Goal: Task Accomplishment & Management: Use online tool/utility

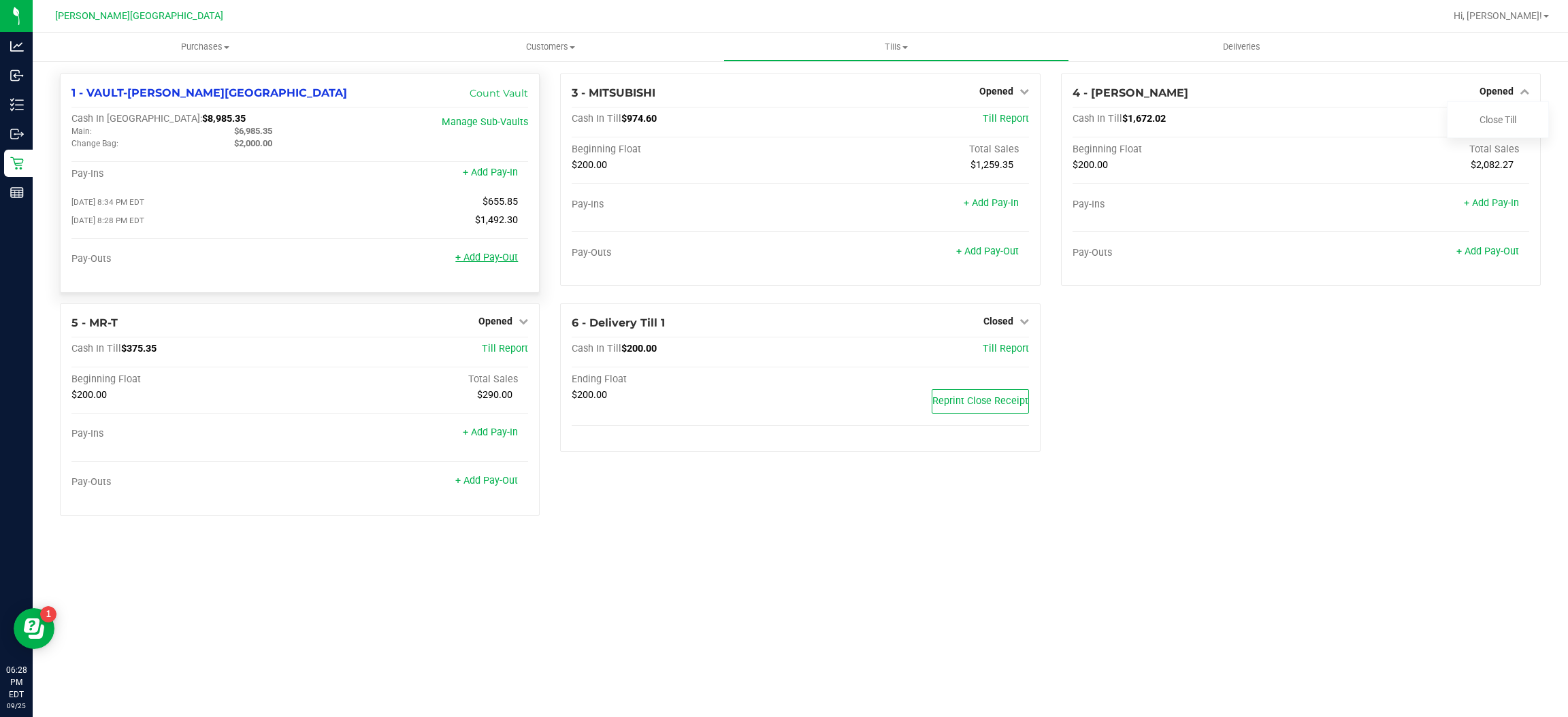
click at [495, 257] on link "+ Add Pay-Out" at bounding box center [486, 258] width 62 height 12
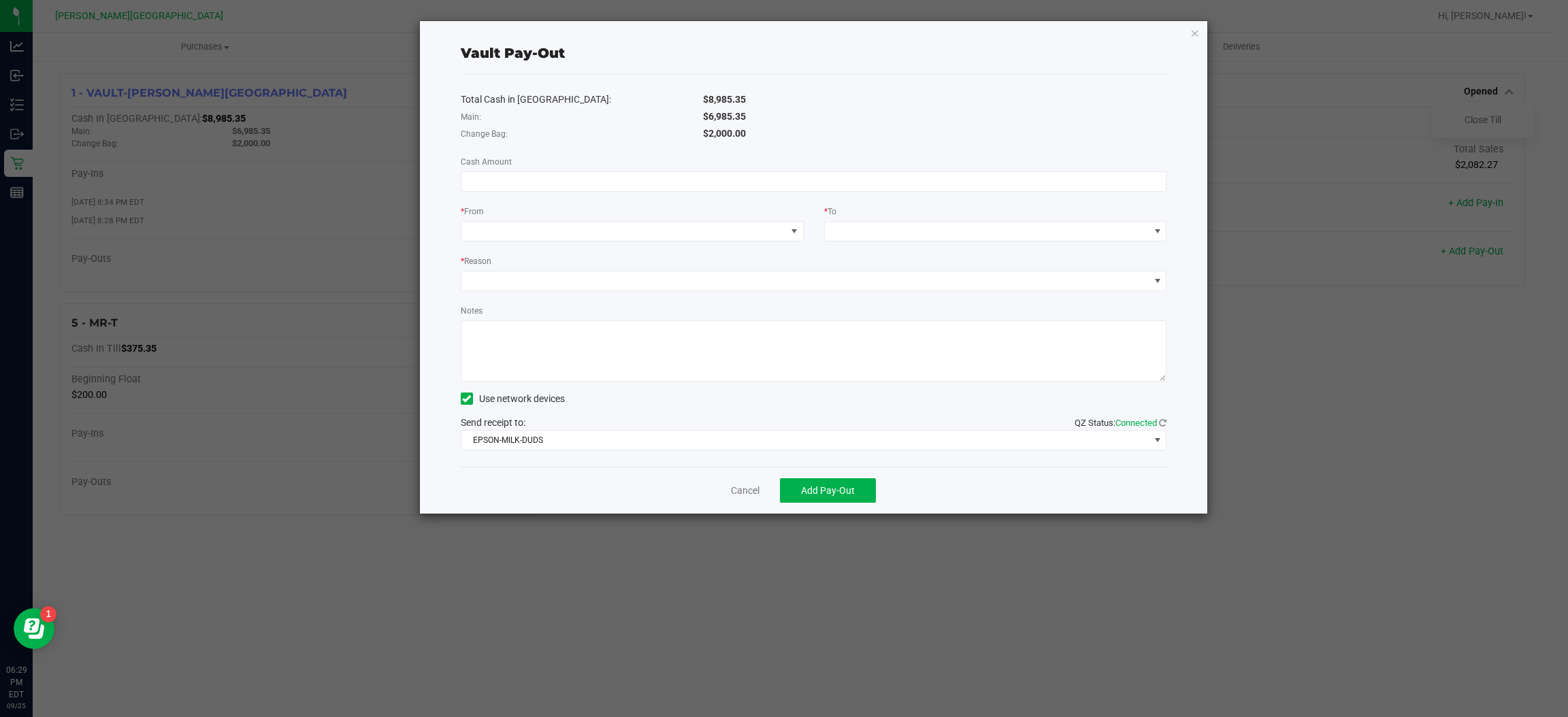
drag, startPoint x: 754, startPoint y: 116, endPoint x: 709, endPoint y: 120, distance: 45.2
click at [709, 120] on div "$6,985.35" at bounding box center [935, 116] width 485 height 14
copy span "6,985.35"
click at [680, 193] on div "Total Cash in [GEOGRAPHIC_DATA]: $8,985.35 Main: $6,985.35 Change Bag: $2,000.0…" at bounding box center [813, 271] width 707 height 392
click at [680, 182] on input at bounding box center [813, 182] width 705 height 19
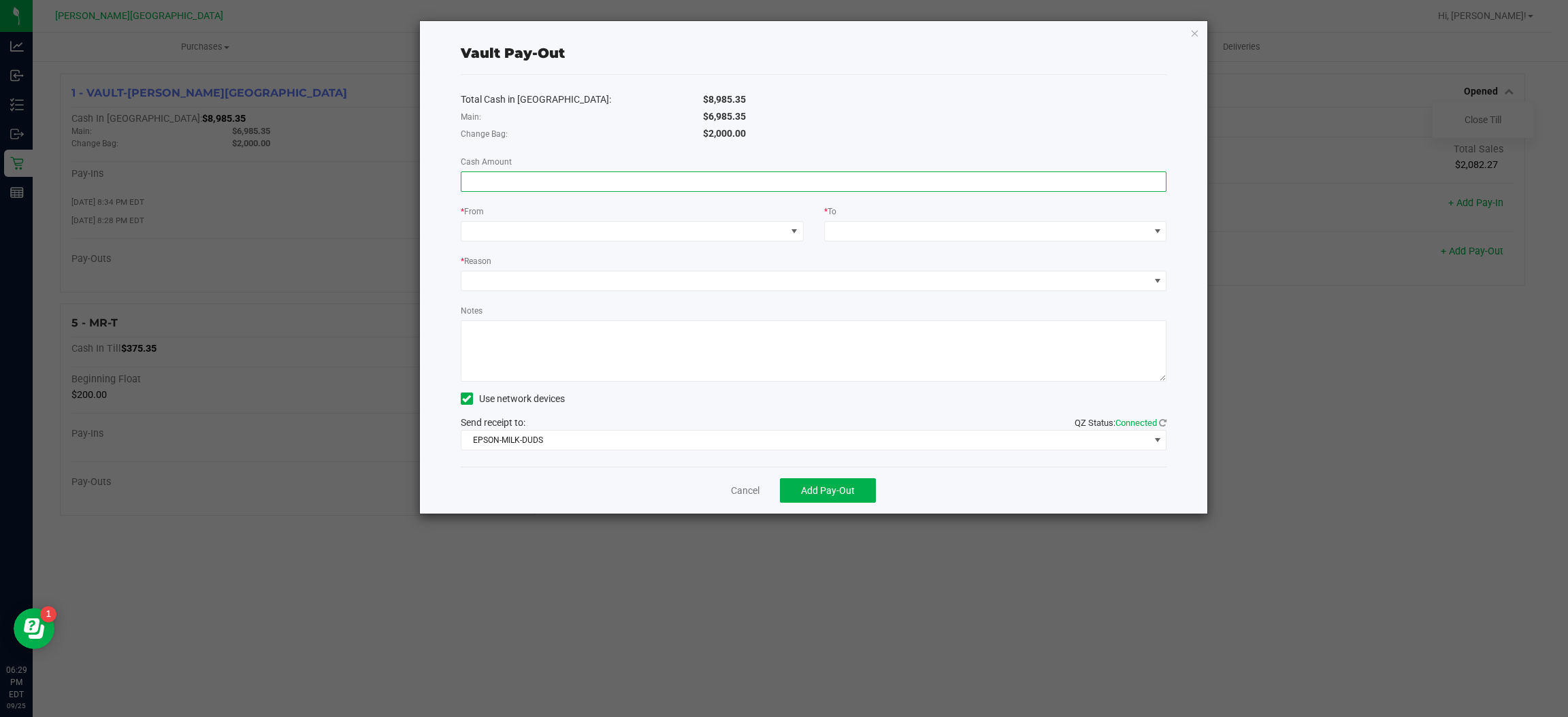
paste input "6985.35"
type input "$6,985.35"
click at [668, 228] on span at bounding box center [624, 232] width 325 height 19
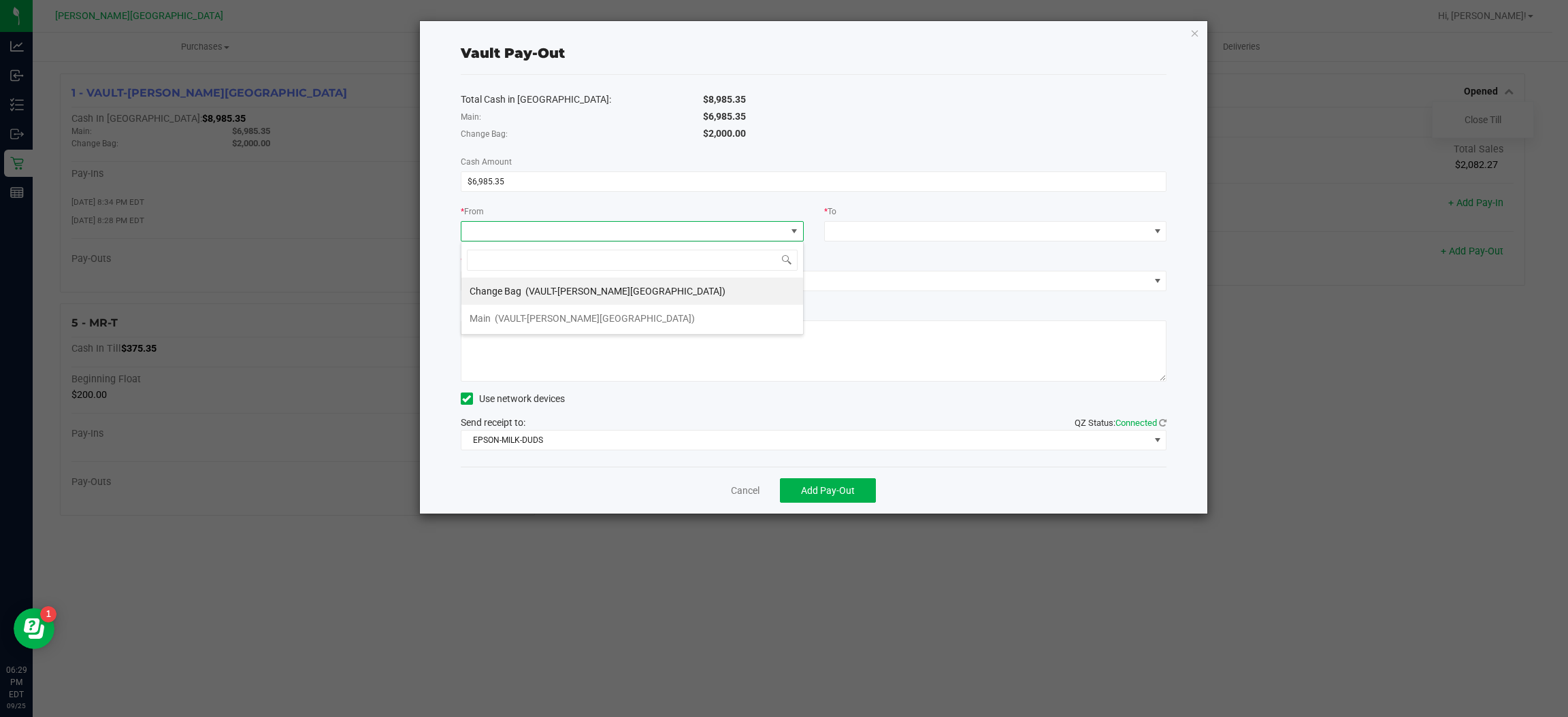
scroll to position [21, 341]
click at [615, 323] on li "Main (VAULT-[PERSON_NAME][GEOGRAPHIC_DATA])" at bounding box center [632, 318] width 341 height 27
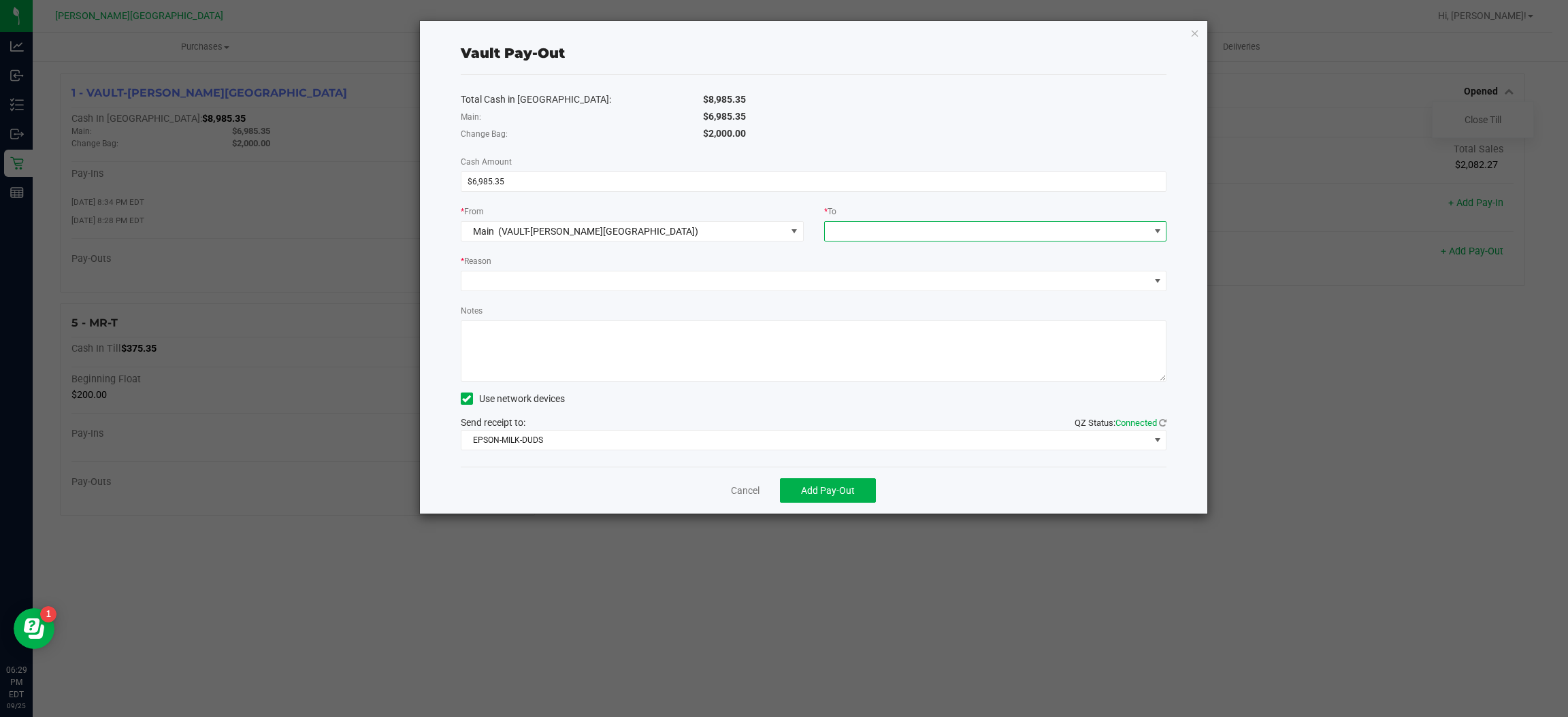
click at [908, 227] on span at bounding box center [987, 232] width 325 height 19
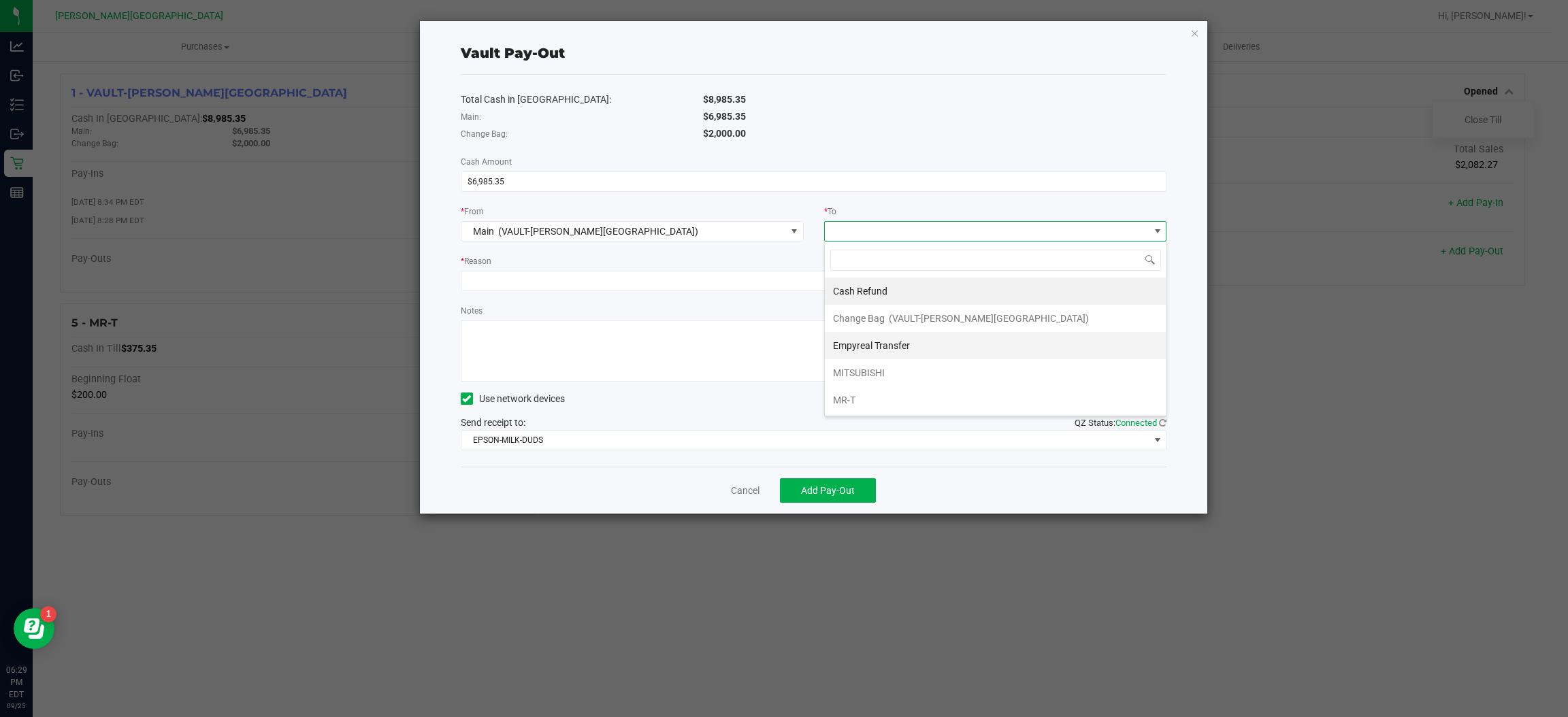
click at [862, 351] on span "Empyreal Transfer" at bounding box center [872, 345] width 77 height 11
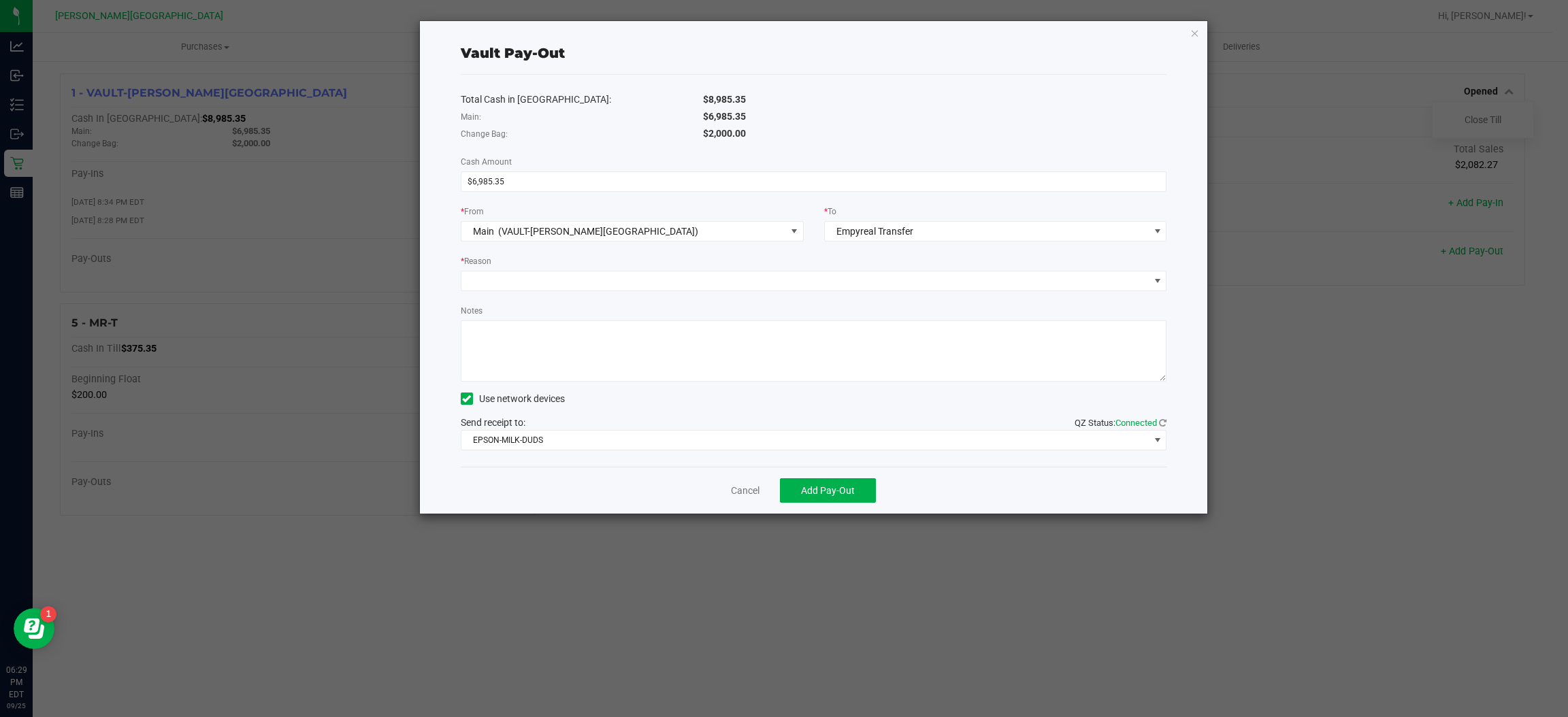
click at [560, 293] on div "Total Cash in [GEOGRAPHIC_DATA]: $8,985.35 Main: $6,985.35 Change Bag: $2,000.0…" at bounding box center [813, 271] width 707 height 392
click at [562, 277] on span at bounding box center [806, 281] width 688 height 19
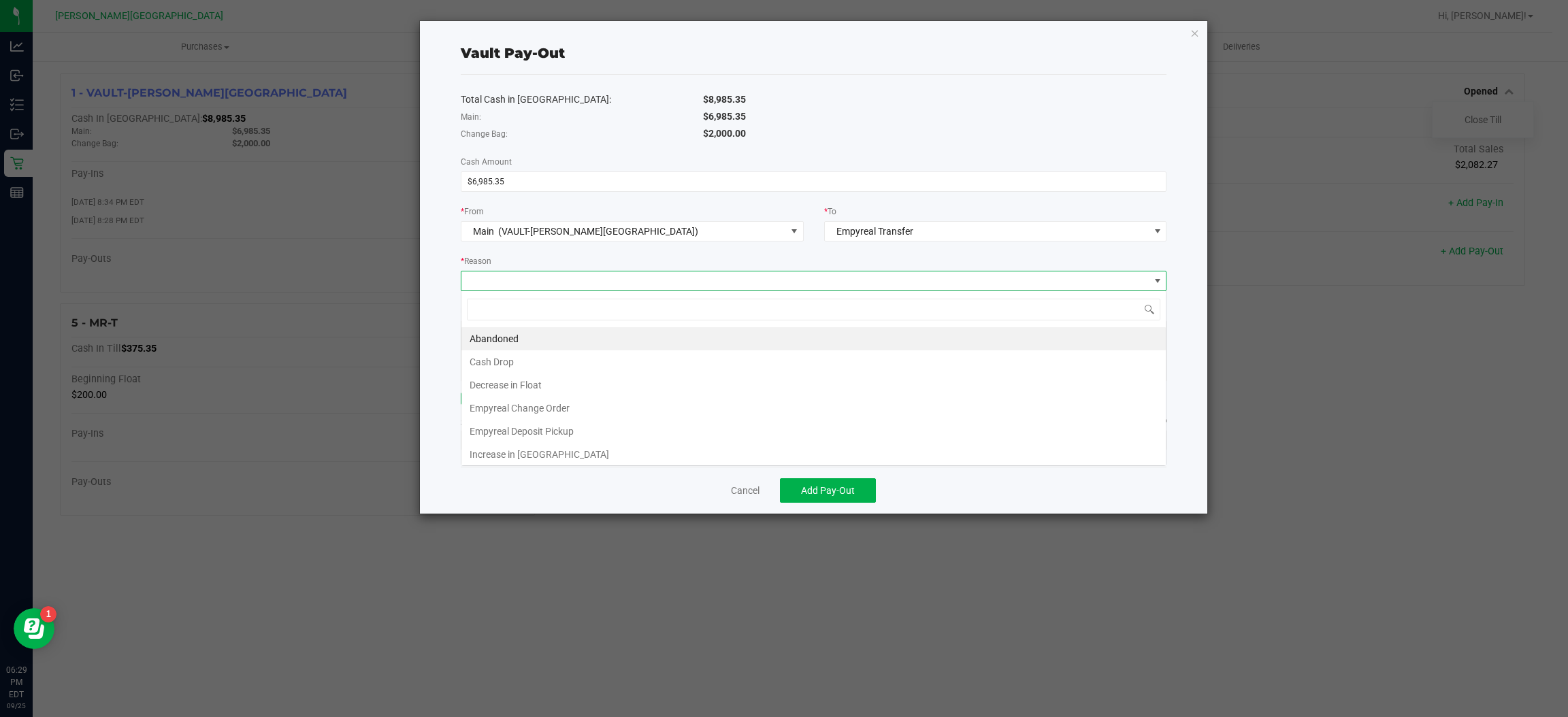
scroll to position [21, 707]
click at [559, 432] on li "Empyreal Deposit Pickup" at bounding box center [813, 432] width 705 height 23
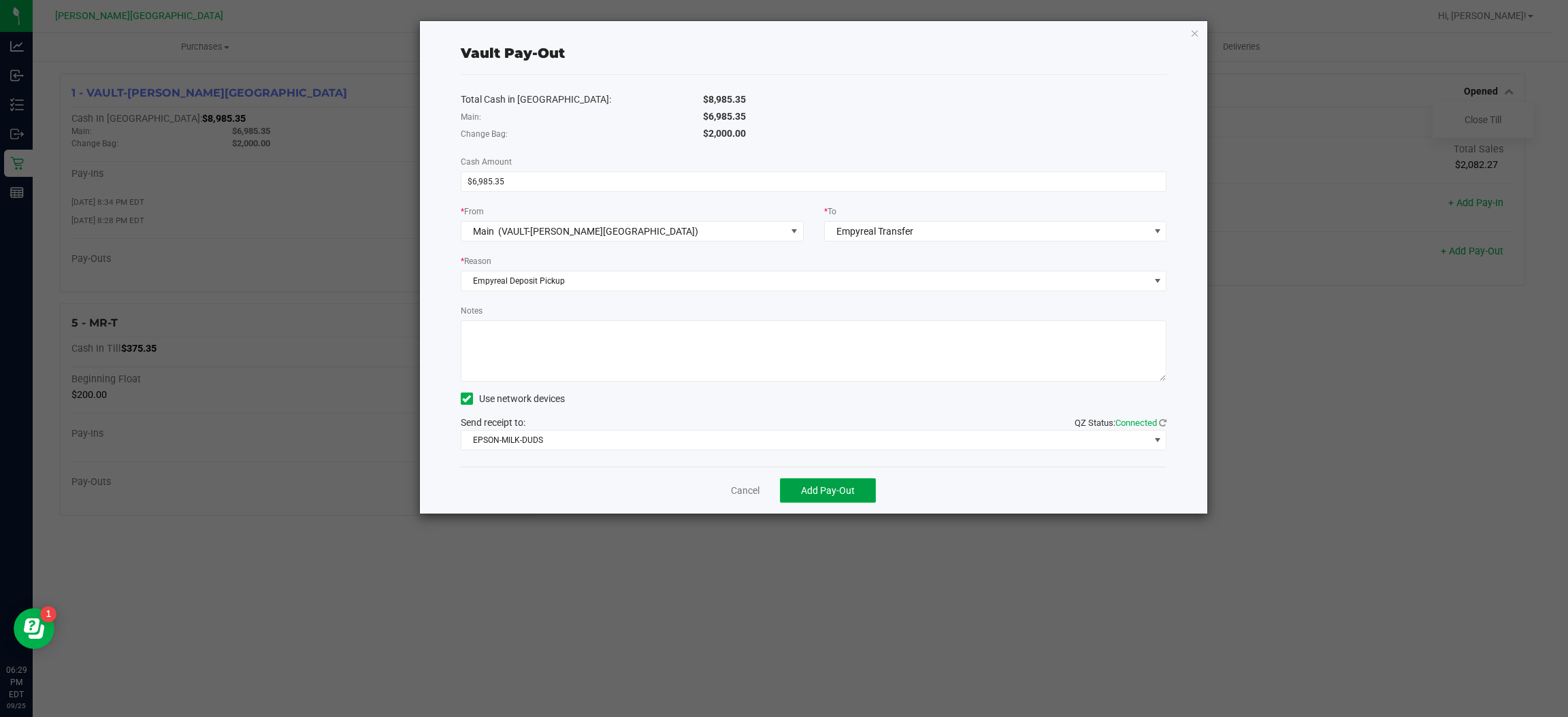
click at [834, 491] on span "Add Pay-Out" at bounding box center [828, 490] width 54 height 11
click at [724, 483] on link "Dismiss" at bounding box center [740, 490] width 33 height 14
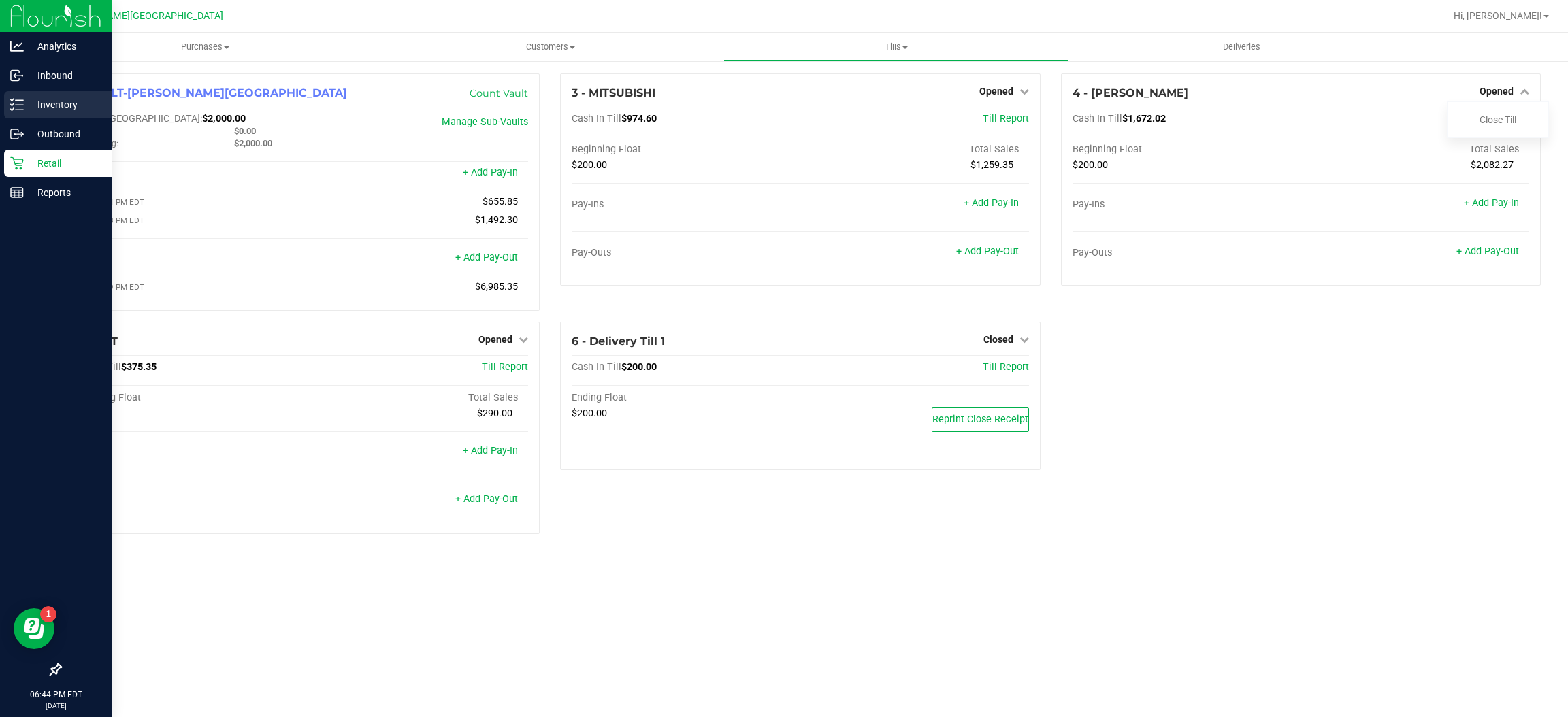
click at [48, 104] on p "Inventory" at bounding box center [64, 105] width 82 height 16
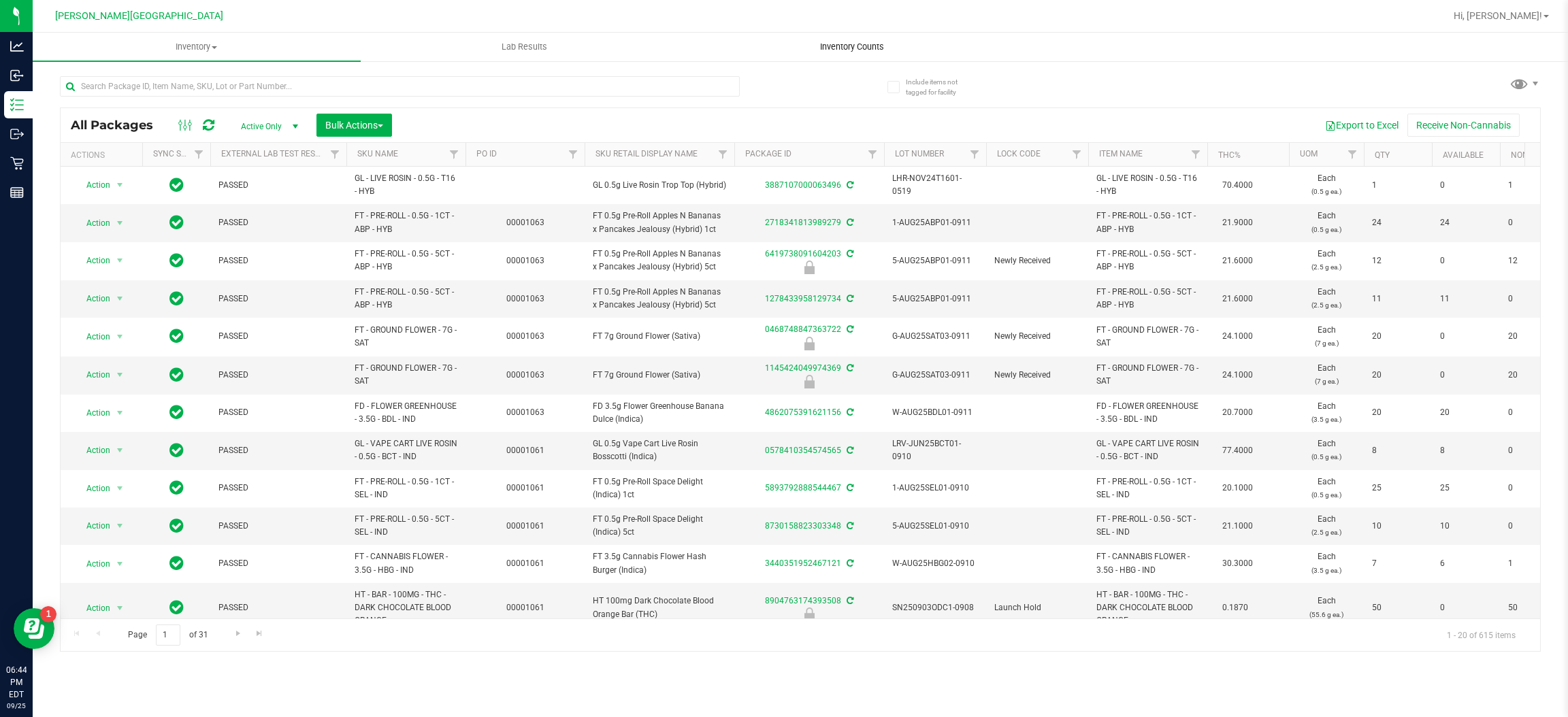
click at [871, 45] on span "Inventory Counts" at bounding box center [852, 46] width 101 height 12
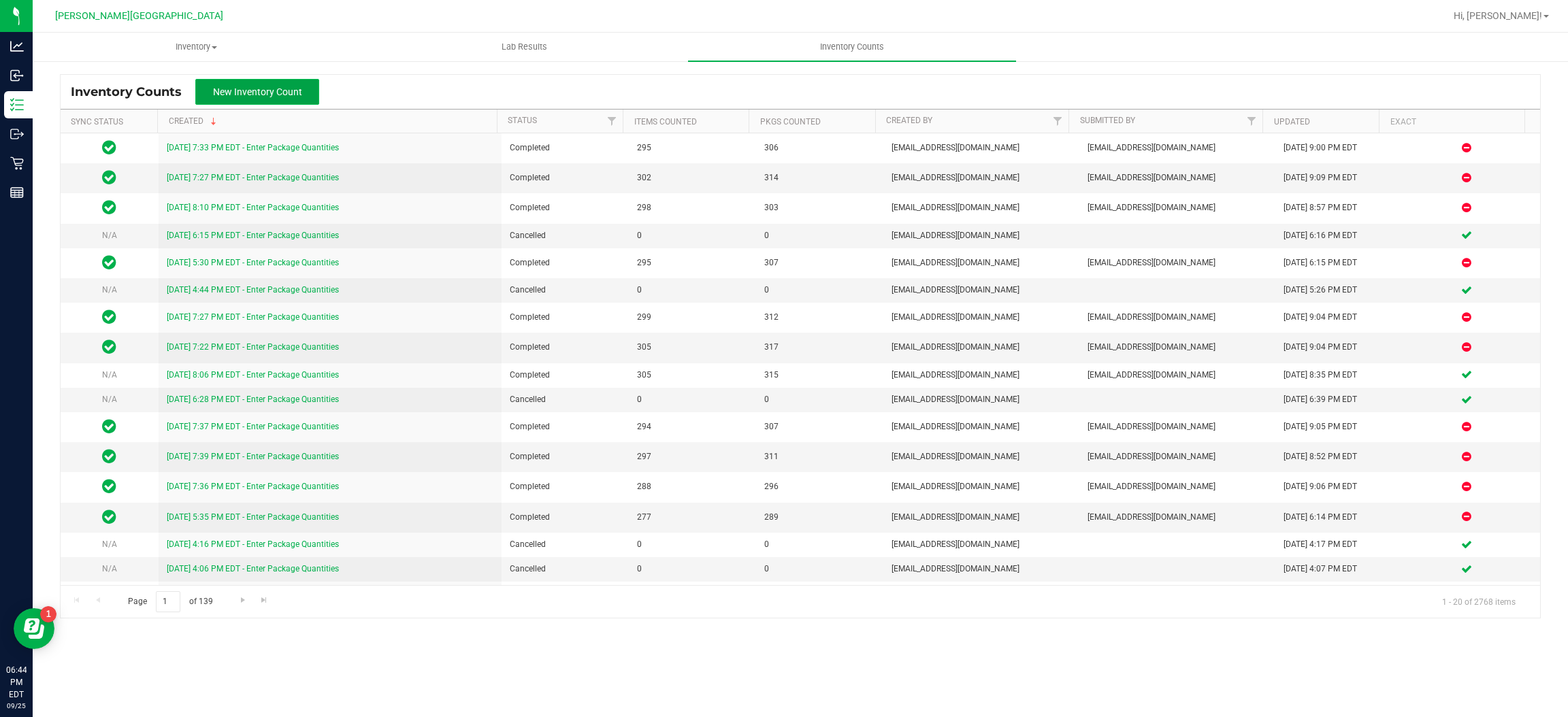
click at [295, 98] on button "New Inventory Count" at bounding box center [257, 91] width 124 height 26
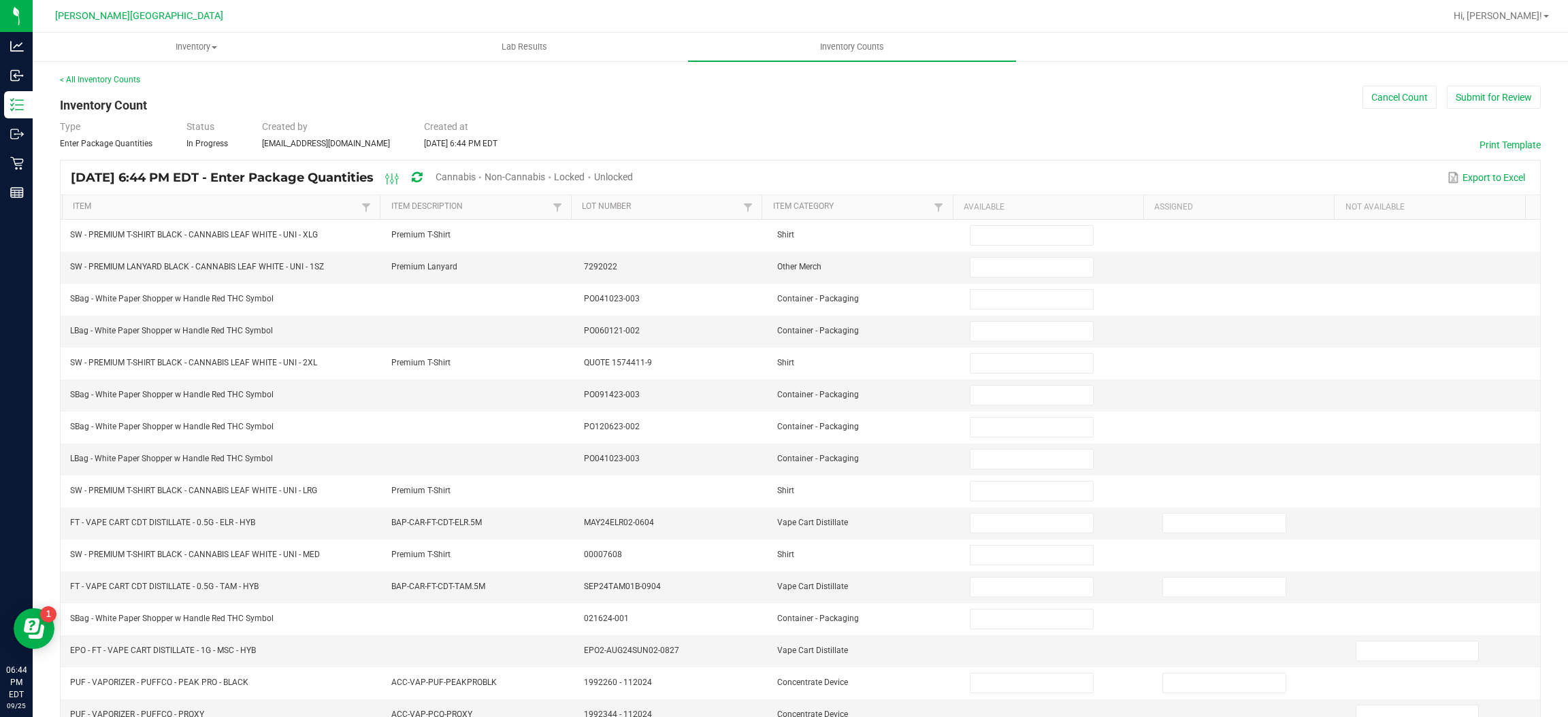
click at [476, 178] on span "Cannabis" at bounding box center [456, 176] width 40 height 11
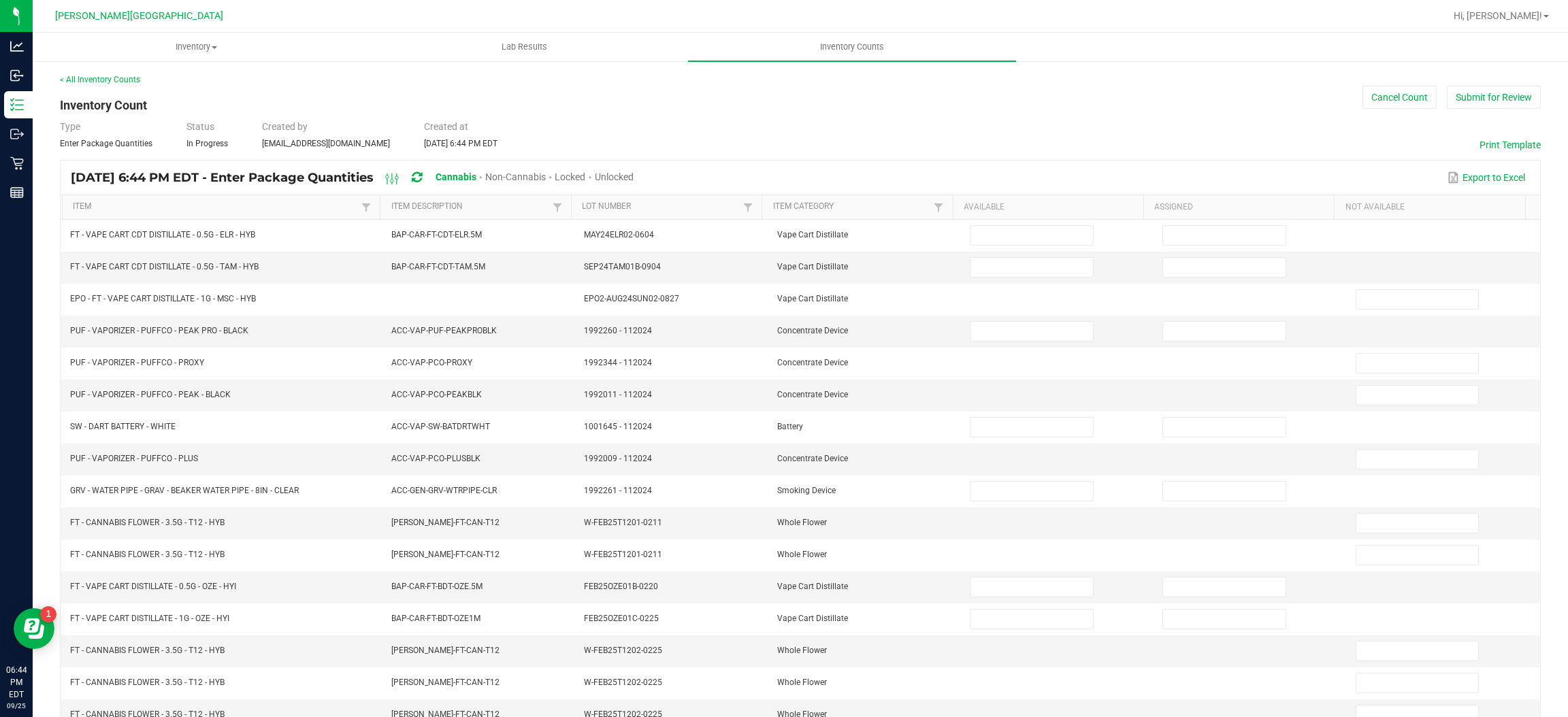
click at [634, 178] on span "Unlocked" at bounding box center [614, 176] width 38 height 11
click at [181, 210] on link "Item" at bounding box center [215, 207] width 286 height 11
click at [1498, 138] on button "Print Template" at bounding box center [1510, 145] width 62 height 13
